Goal: Find contact information: Find contact information

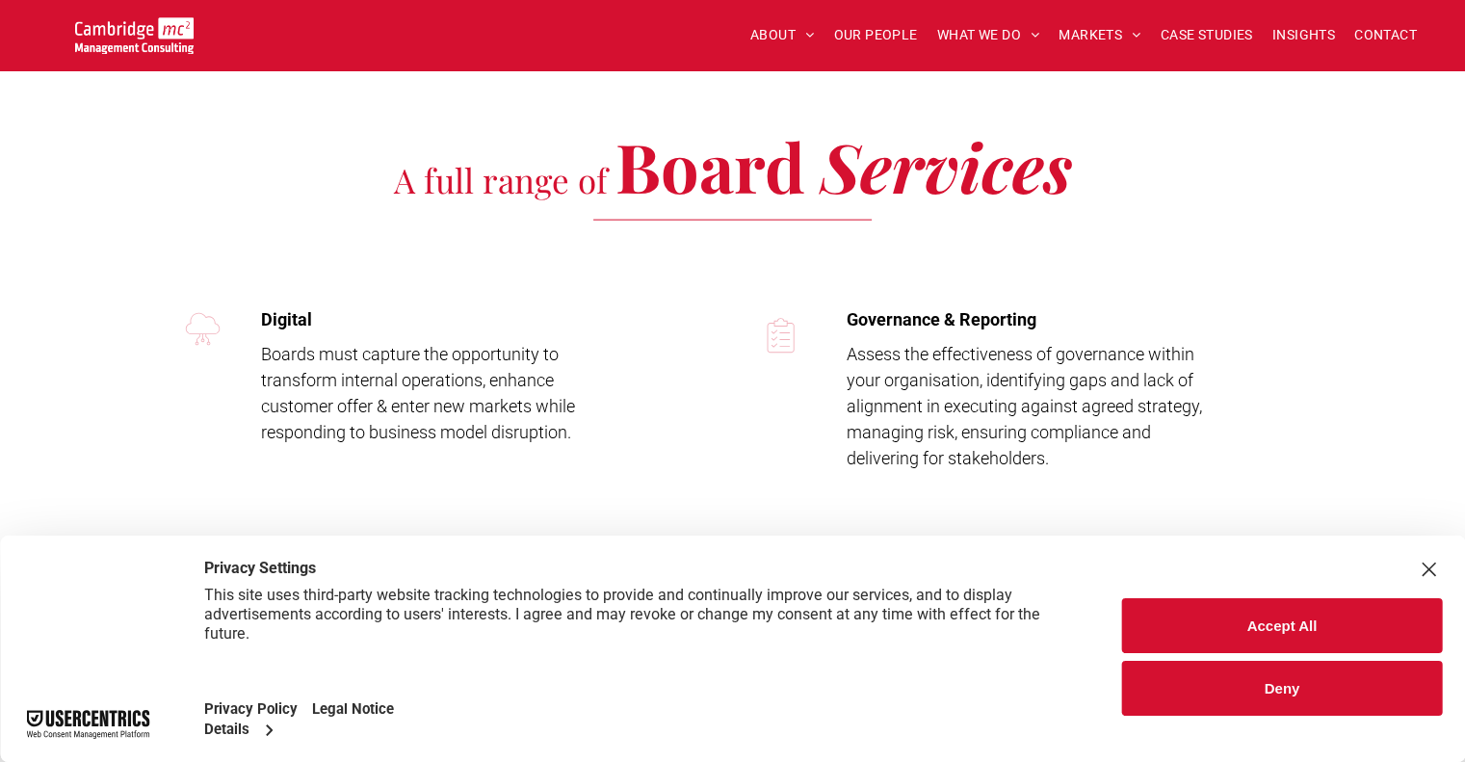
scroll to position [5106, 0]
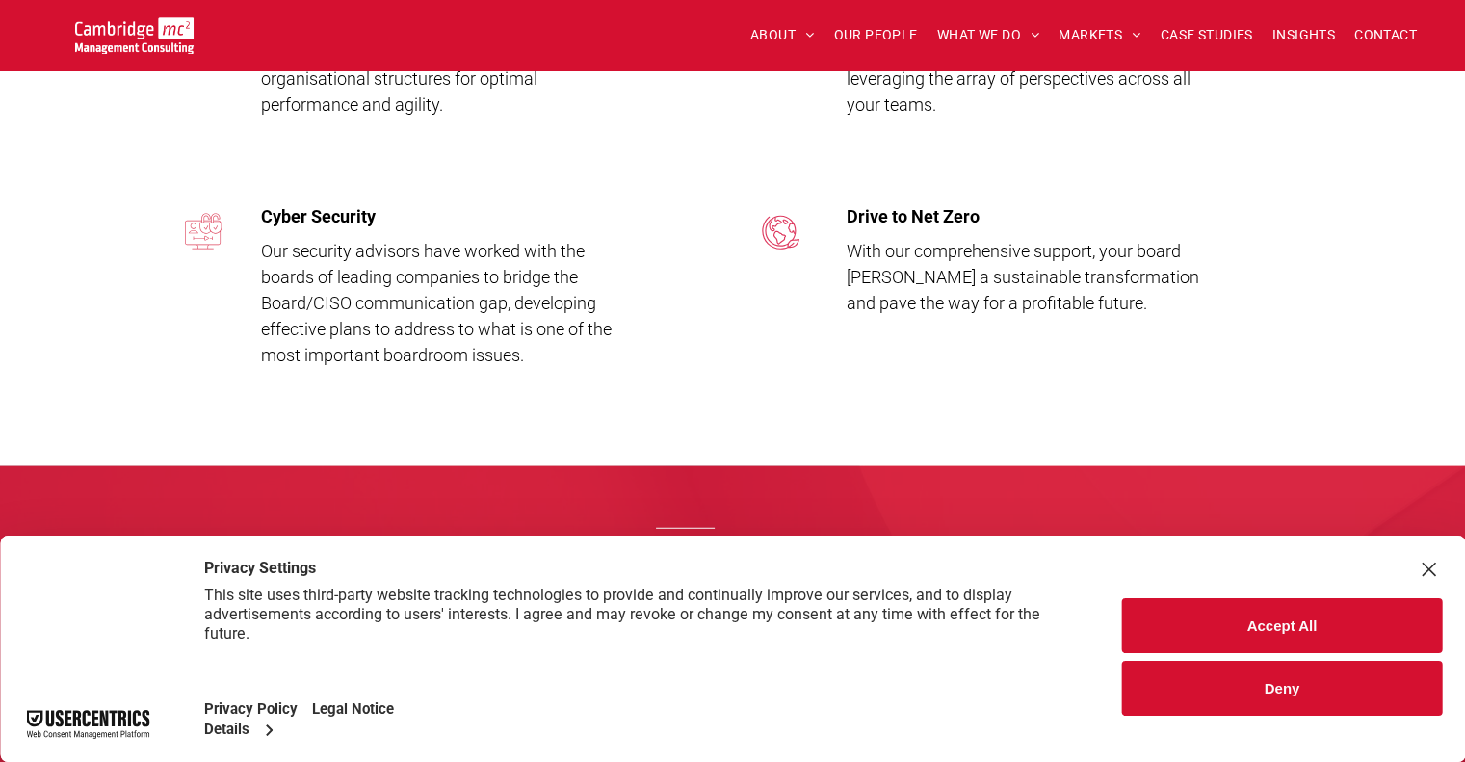
click at [1177, 695] on button "Deny" at bounding box center [1282, 688] width 320 height 55
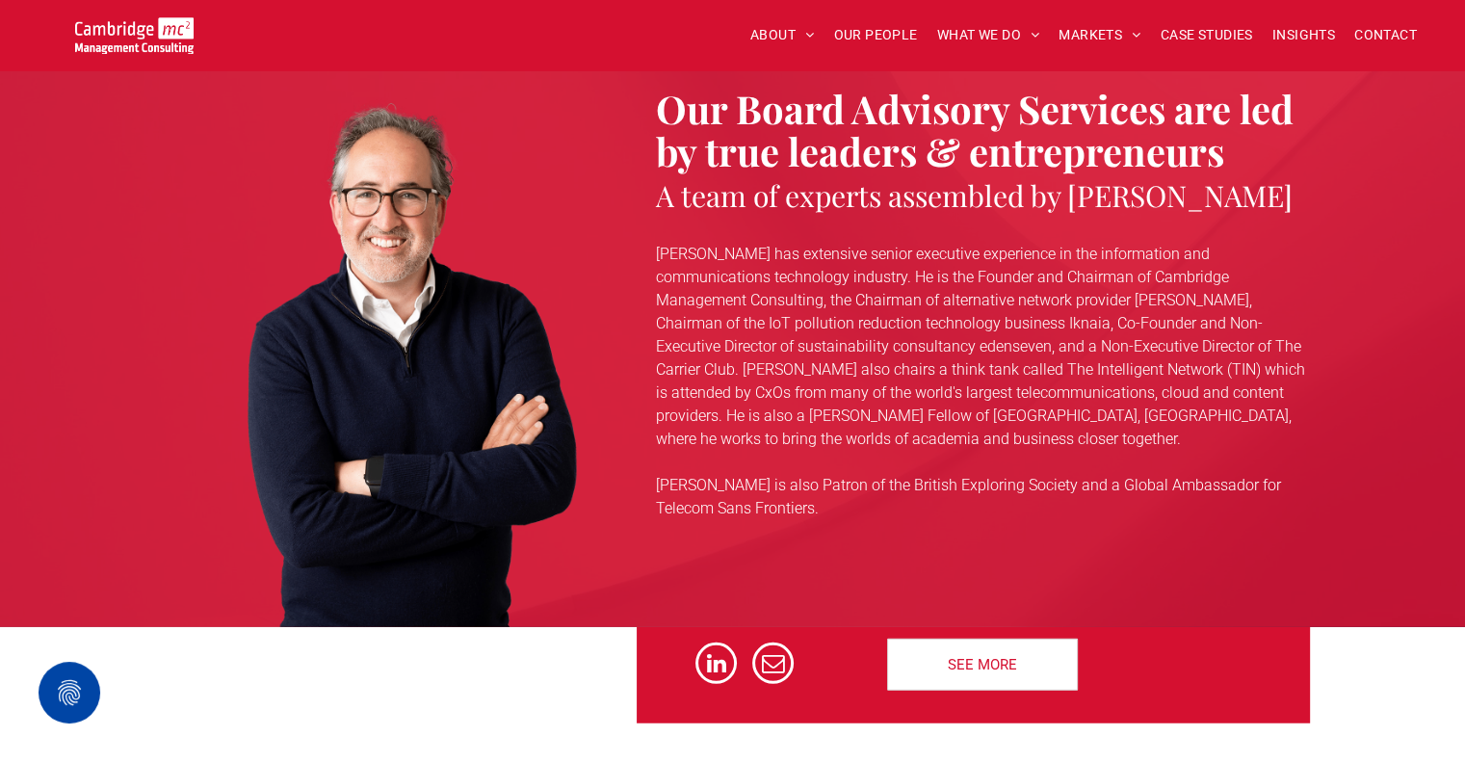
scroll to position [5588, 0]
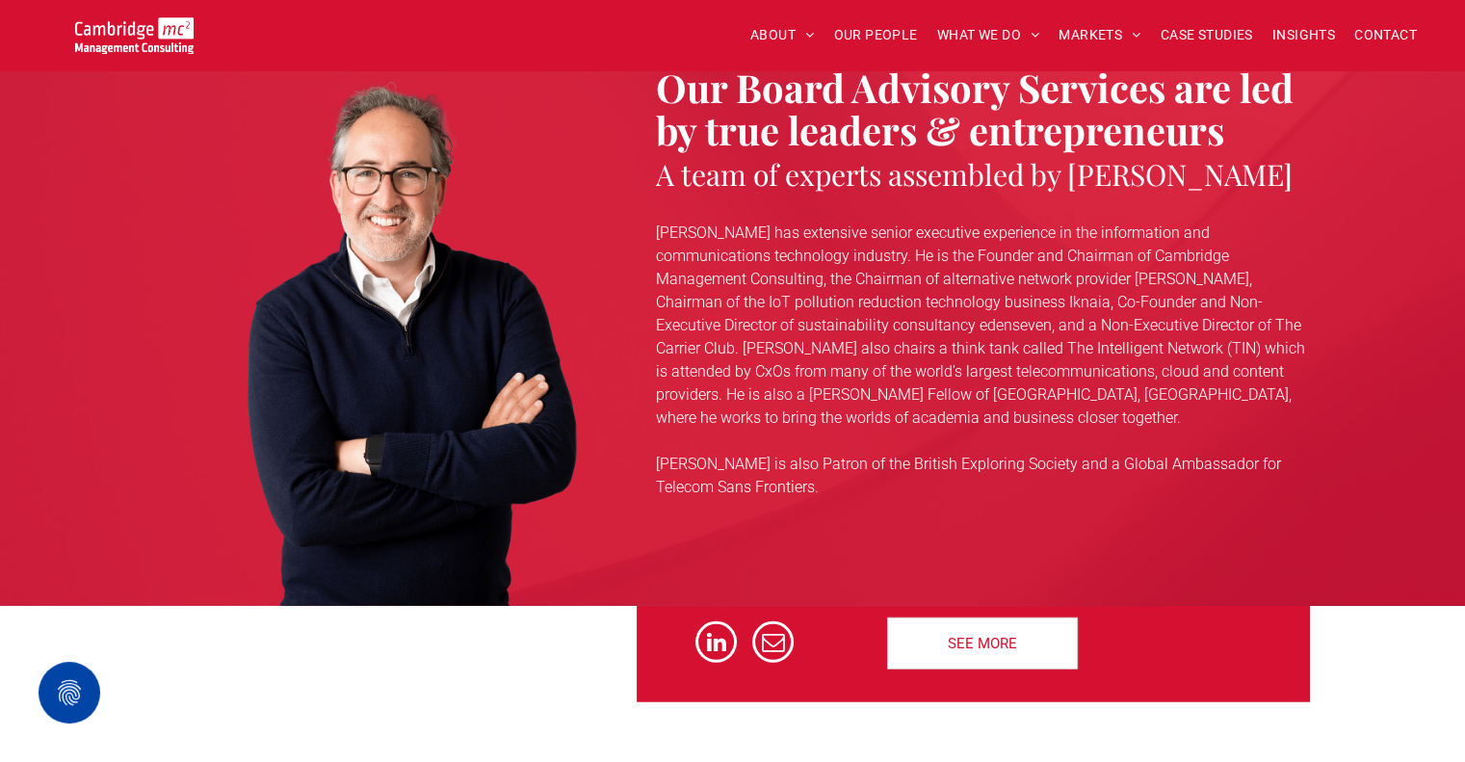
click at [730, 631] on link "linkedin" at bounding box center [716, 644] width 41 height 46
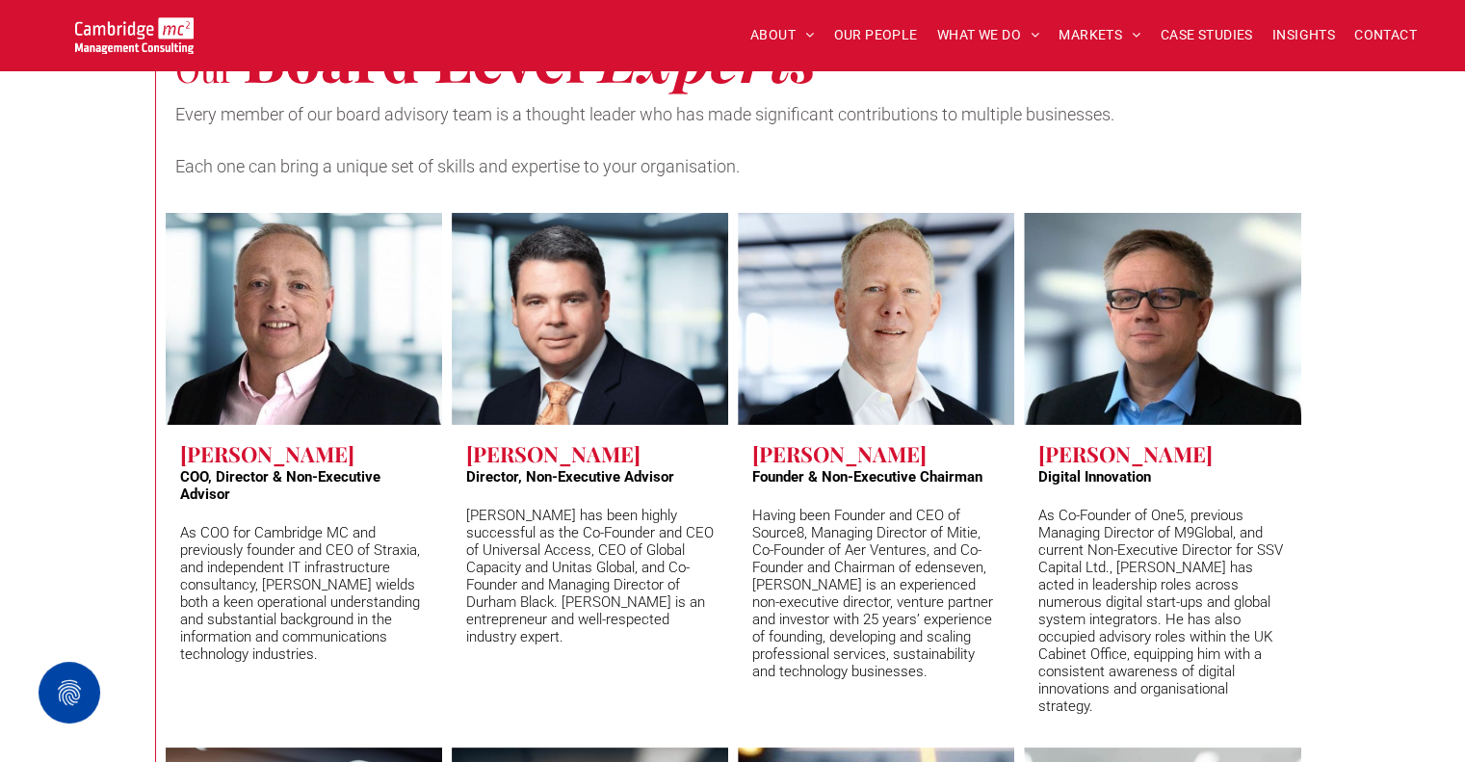
scroll to position [7515, 0]
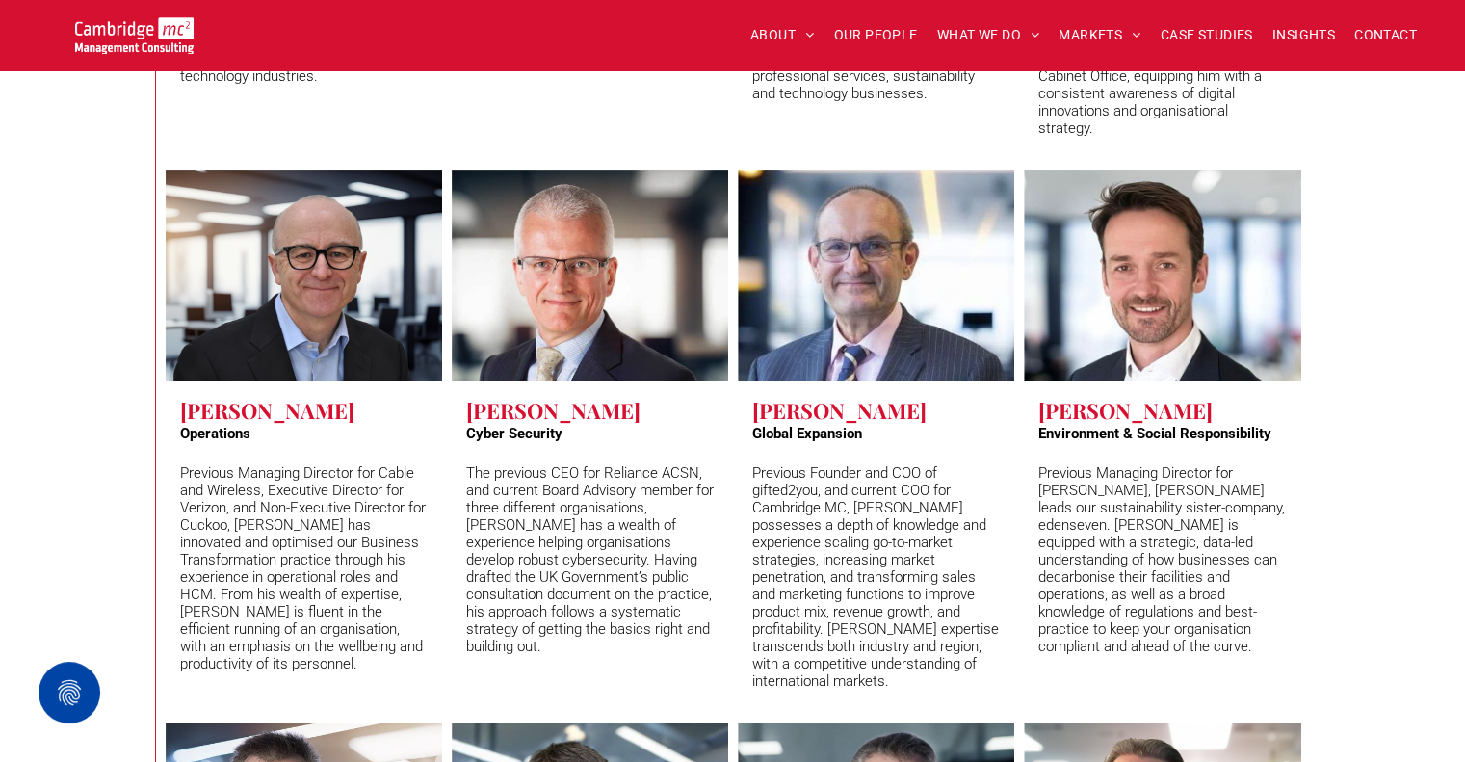
drag, startPoint x: 1094, startPoint y: 377, endPoint x: 1135, endPoint y: 460, distance: 92.2
click at [1135, 464] on p "Previous Managing Director for [PERSON_NAME], [PERSON_NAME] leads our sustainab…" at bounding box center [1163, 559] width 248 height 191
click at [1106, 425] on span "Environment & Social Responsibility" at bounding box center [1155, 433] width 233 height 17
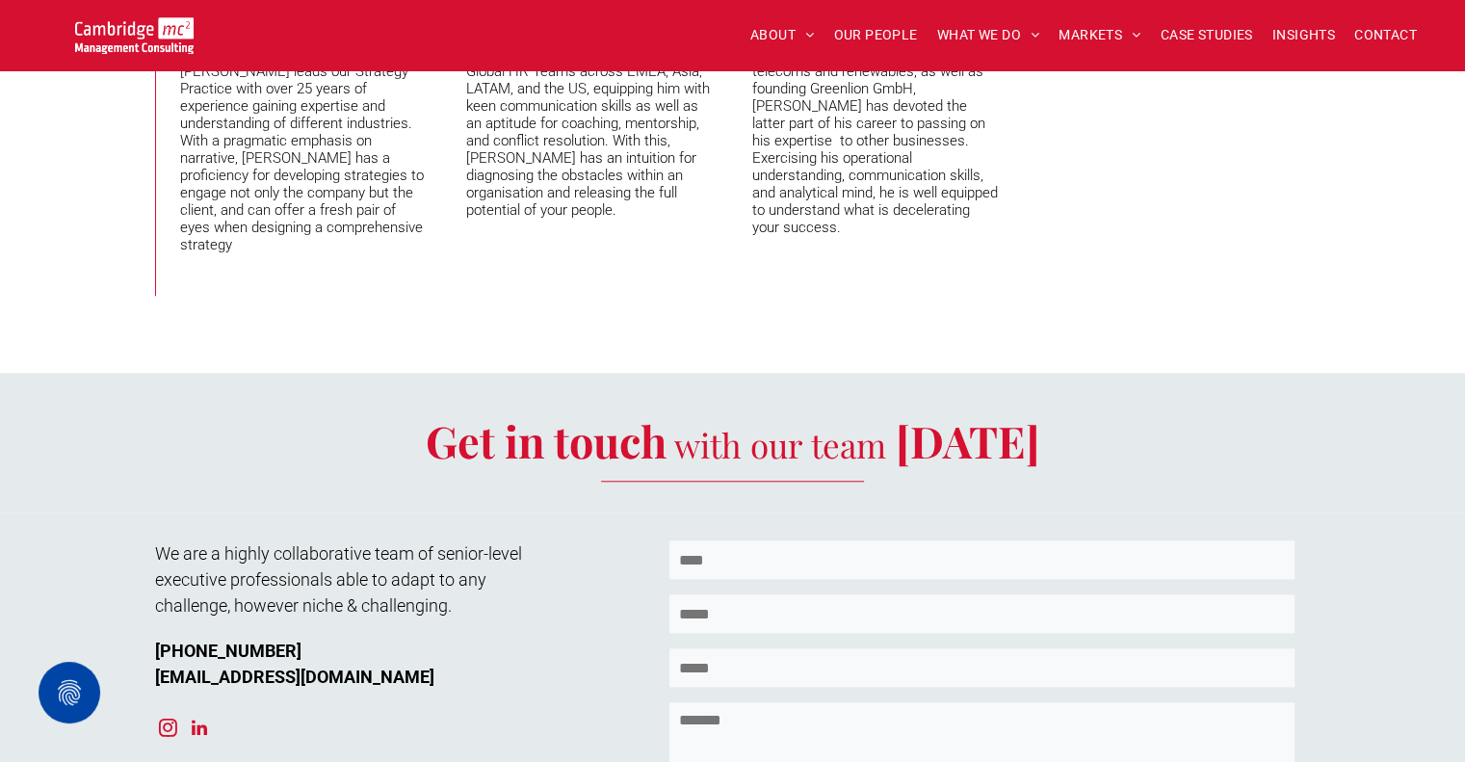
scroll to position [8671, 0]
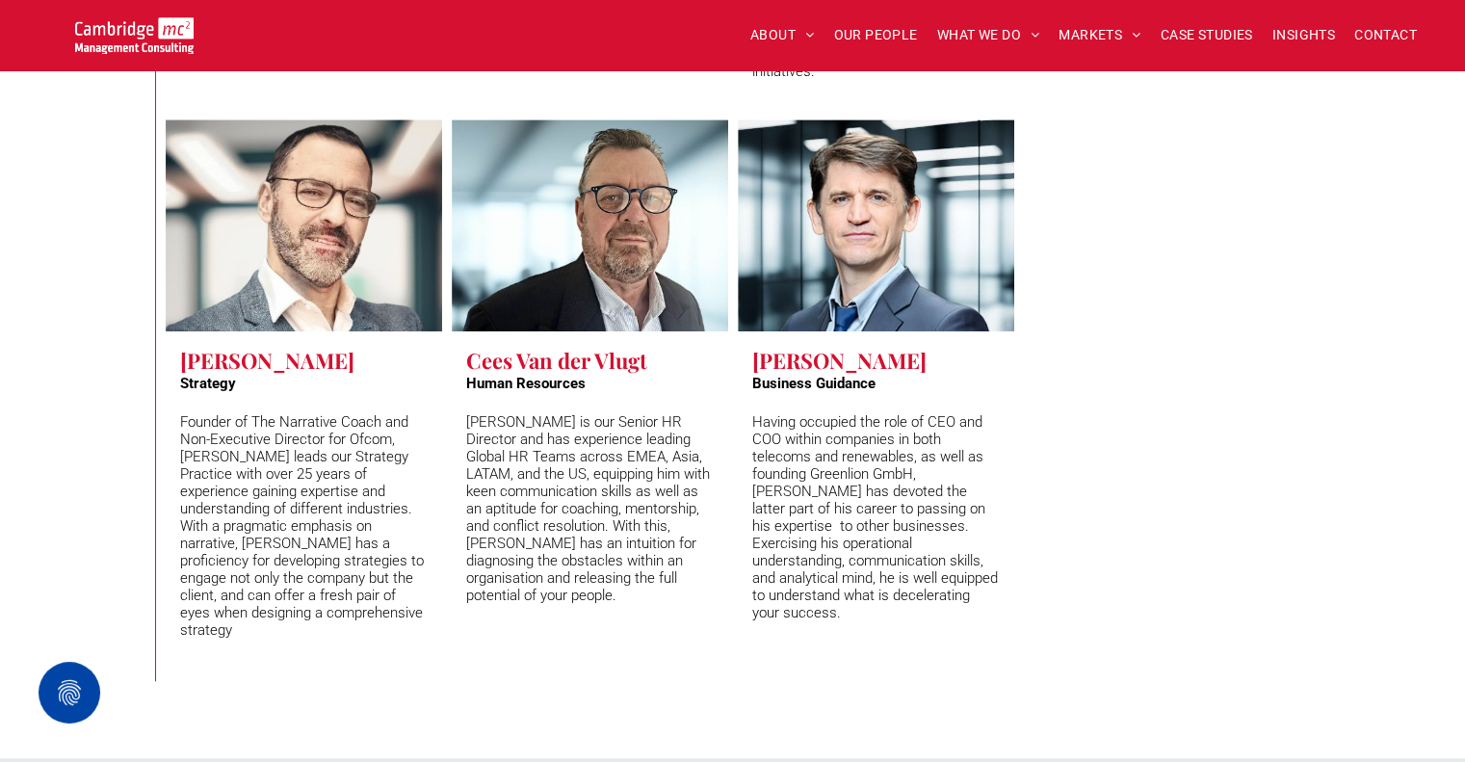
click at [374, 204] on link "Mauro Mortali" at bounding box center [303, 225] width 293 height 224
